Goal: Task Accomplishment & Management: Manage account settings

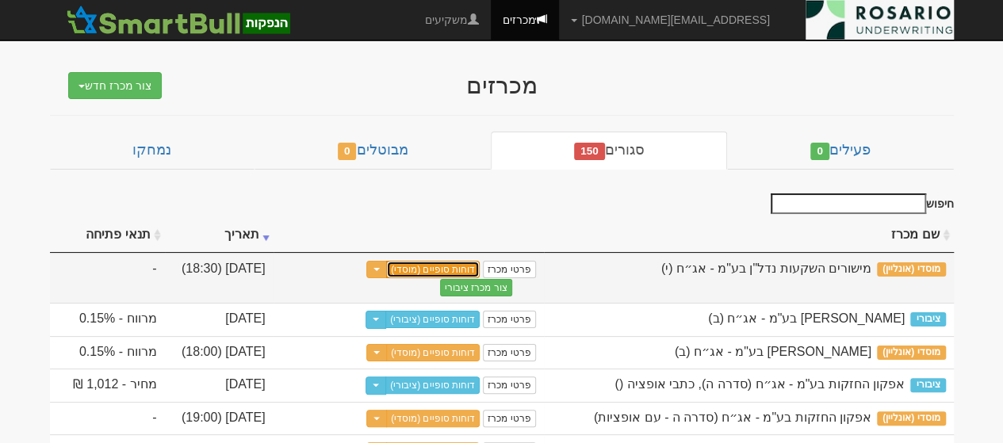
click at [463, 264] on link "דוחות סופיים (מוסדי)" at bounding box center [433, 269] width 94 height 17
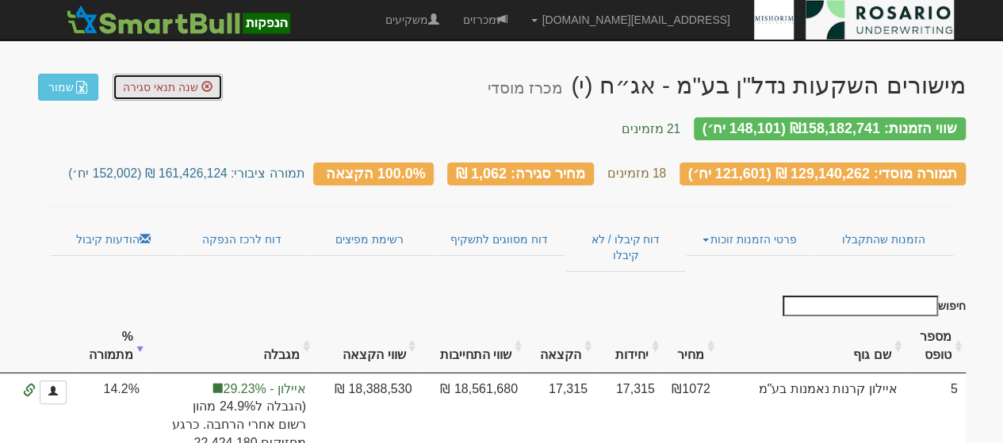
click at [131, 91] on span "שנה תנאי סגירה" at bounding box center [160, 87] width 75 height 13
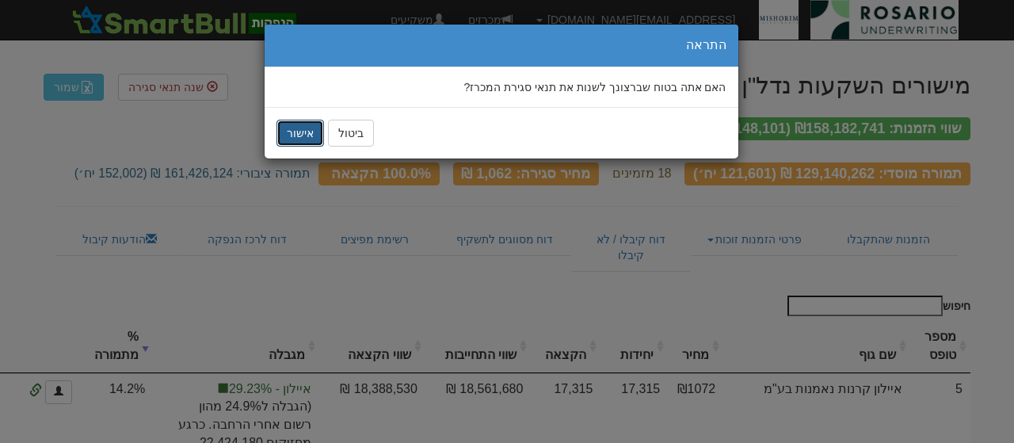
click at [292, 133] on button "אישור" at bounding box center [301, 133] width 48 height 27
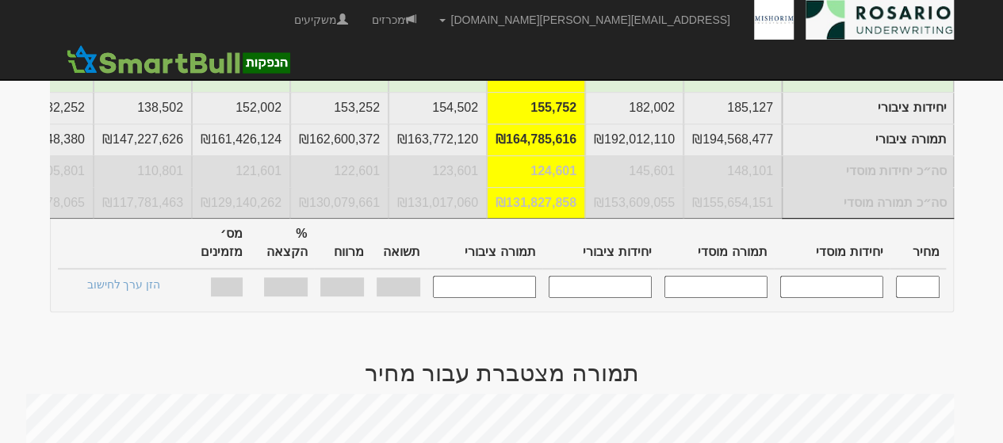
scroll to position [354, 0]
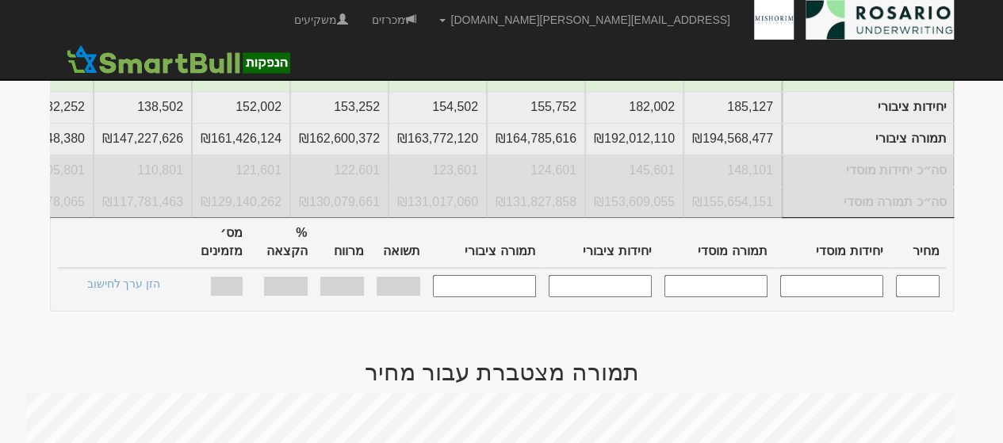
click at [915, 275] on input "text" at bounding box center [918, 285] width 44 height 21
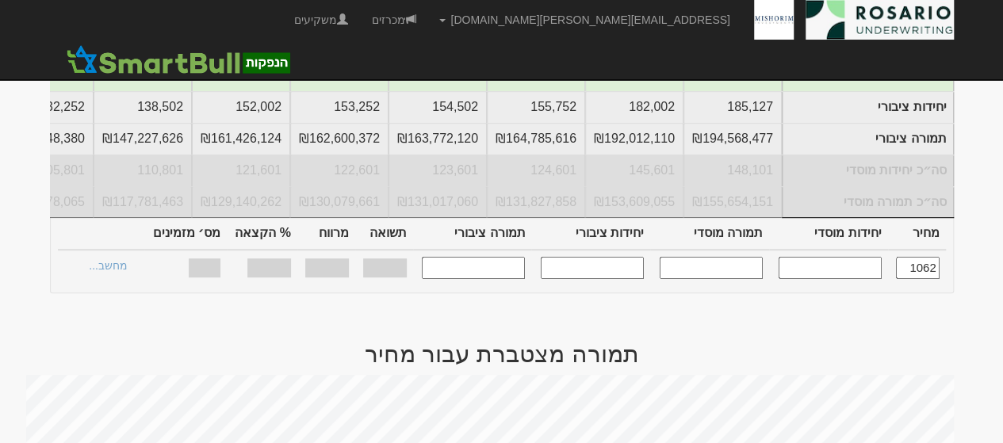
type input "1,062"
type input "121,601"
type input "129,140,262"
type input "152,002"
type input "161,426,124"
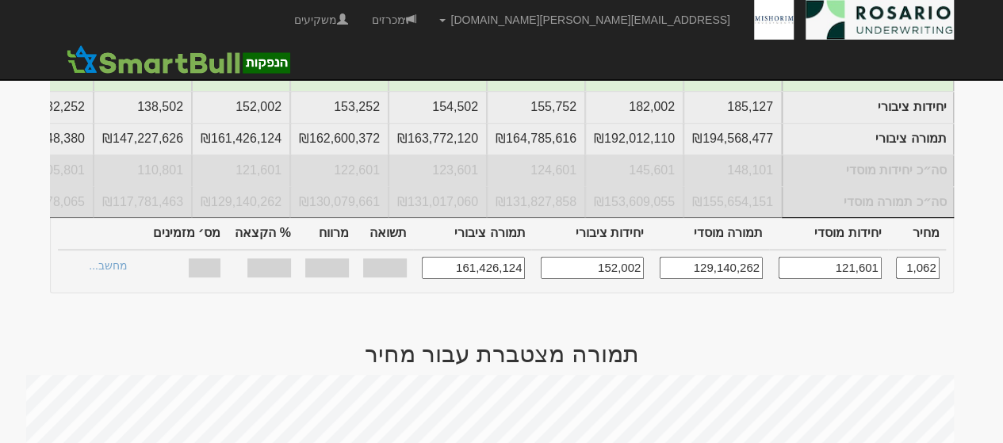
type input "4.38%"
type input "2.368%"
type input "100%"
type input "18"
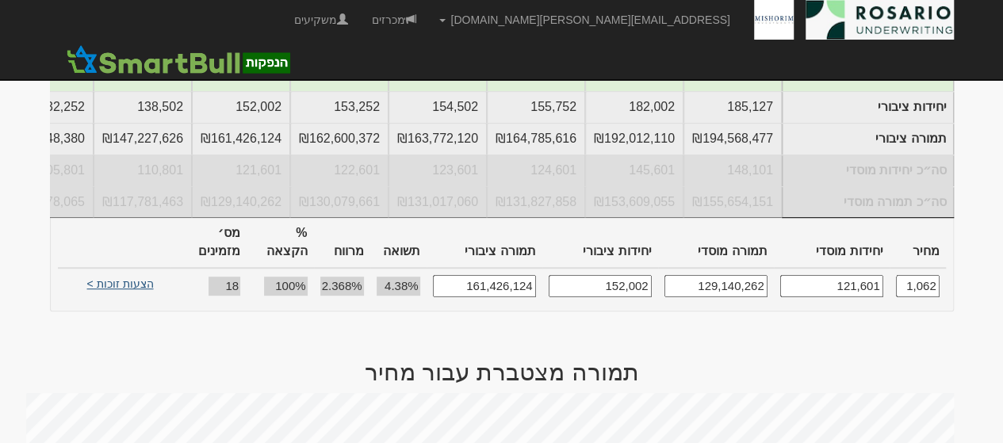
type input "1,062"
click at [126, 276] on link "הצעות זוכות >" at bounding box center [120, 286] width 87 height 22
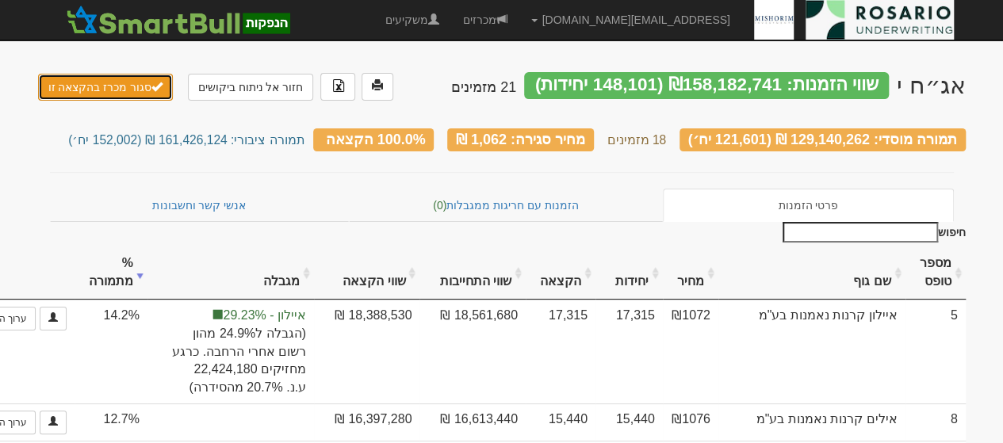
click at [135, 82] on button "סגור מכרז בהקצאה זו" at bounding box center [106, 87] width 136 height 27
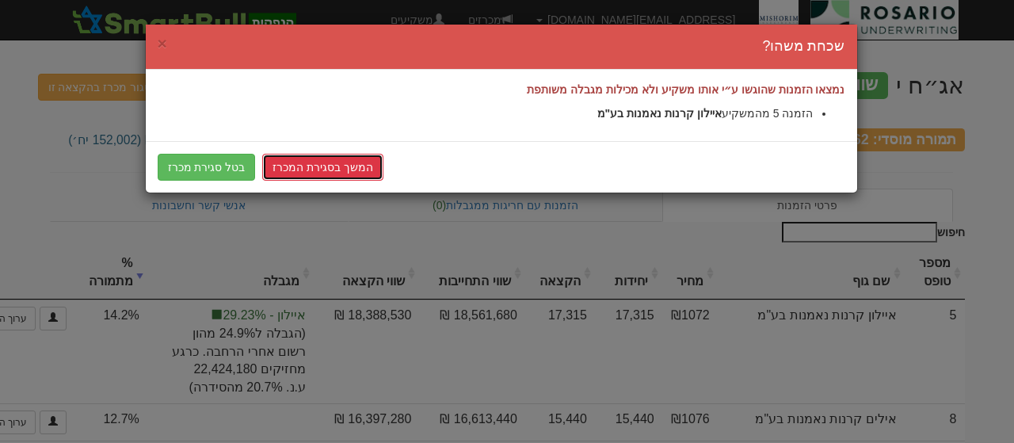
click at [295, 169] on link "המשך בסגירת המכרז" at bounding box center [322, 167] width 121 height 27
